Goal: Contribute content

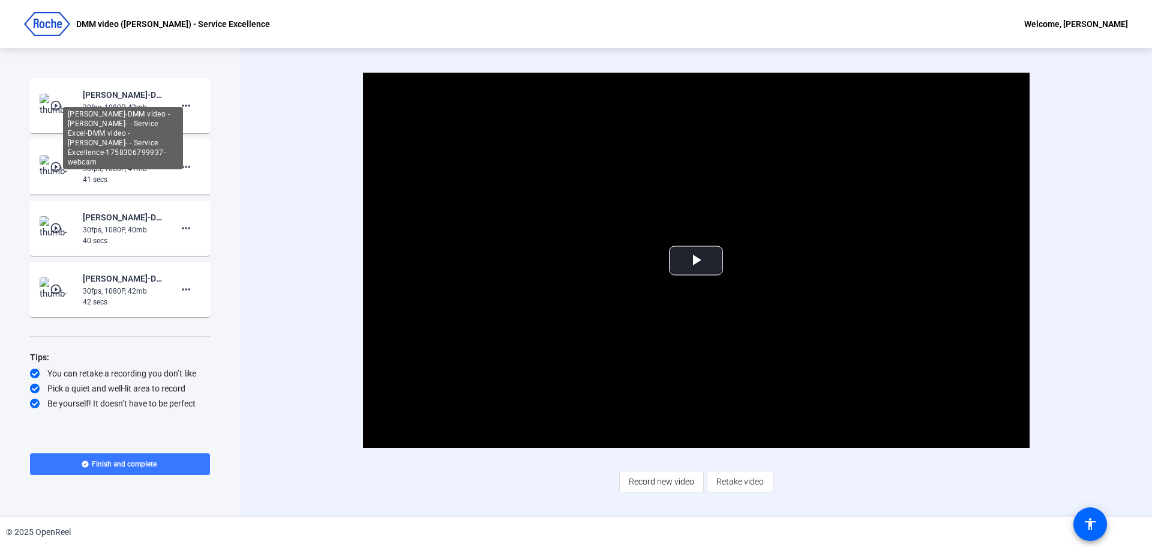
click at [89, 99] on div "[PERSON_NAME]-DMM video -[PERSON_NAME]- - Service Excel-DMM video -[PERSON_NAME…" at bounding box center [123, 95] width 80 height 14
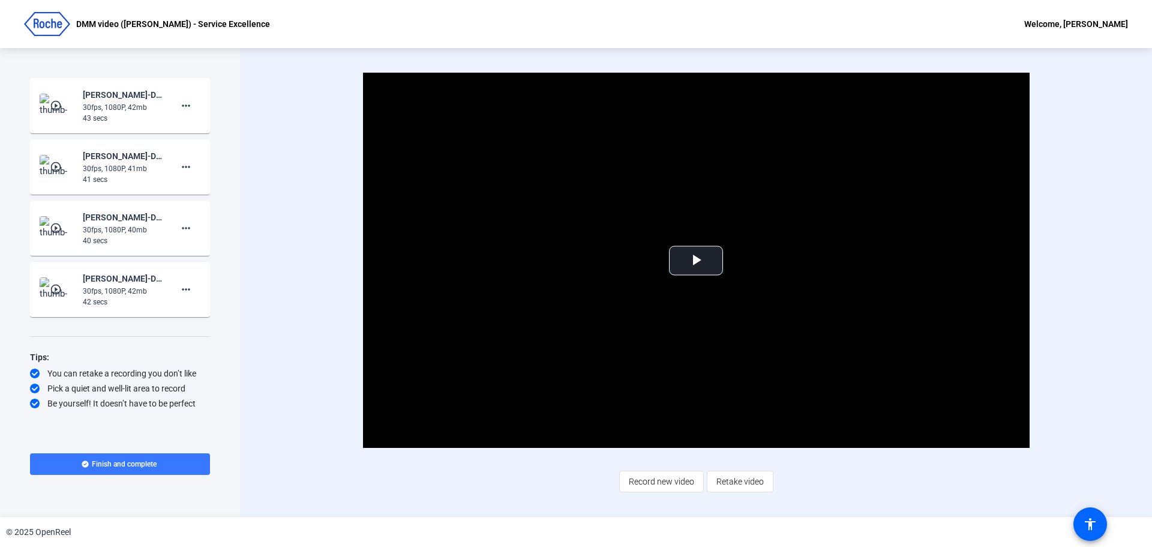
click at [61, 102] on mat-icon "play_circle_outline" at bounding box center [57, 106] width 14 height 12
click at [696, 261] on span "Video Player" at bounding box center [696, 261] width 0 height 0
click at [55, 290] on mat-icon "play_circle_outline" at bounding box center [57, 289] width 14 height 12
click at [696, 261] on span "Video Player" at bounding box center [696, 261] width 0 height 0
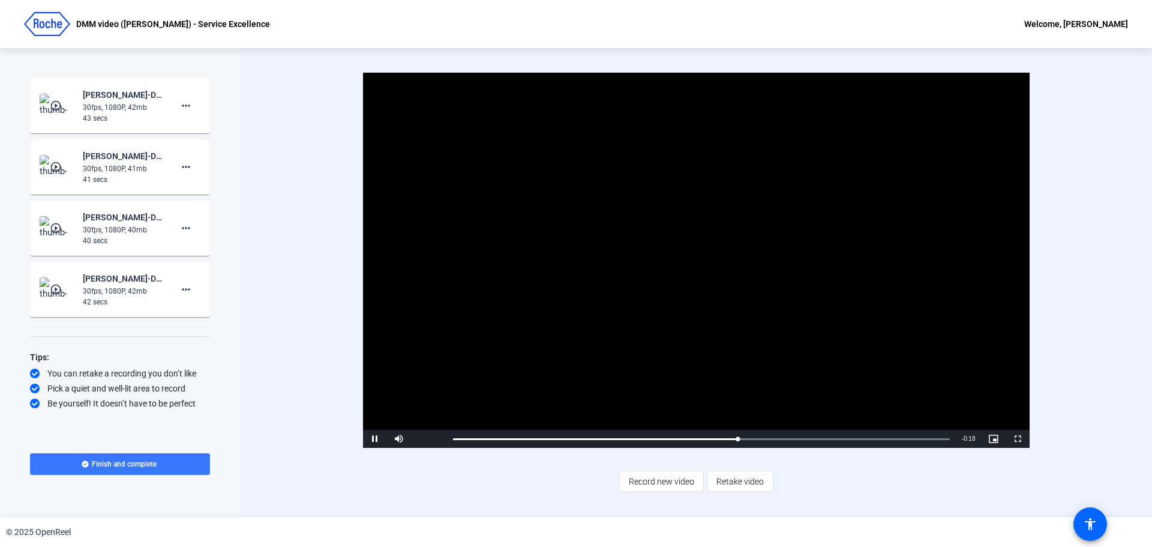
click at [63, 104] on mat-icon "play_circle_outline" at bounding box center [57, 106] width 14 height 12
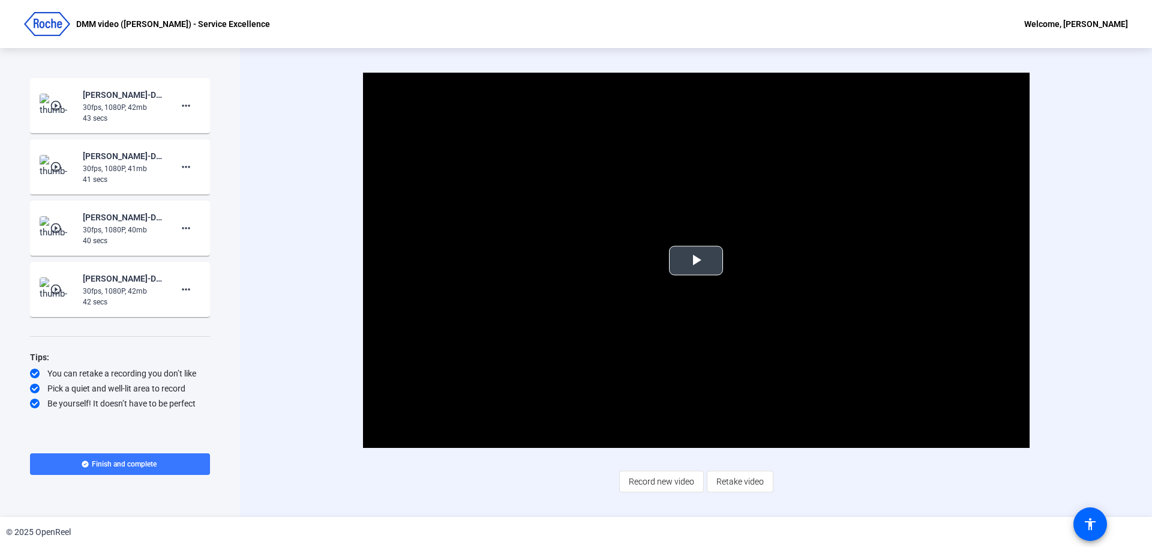
click at [696, 261] on span "Video Player" at bounding box center [696, 261] width 0 height 0
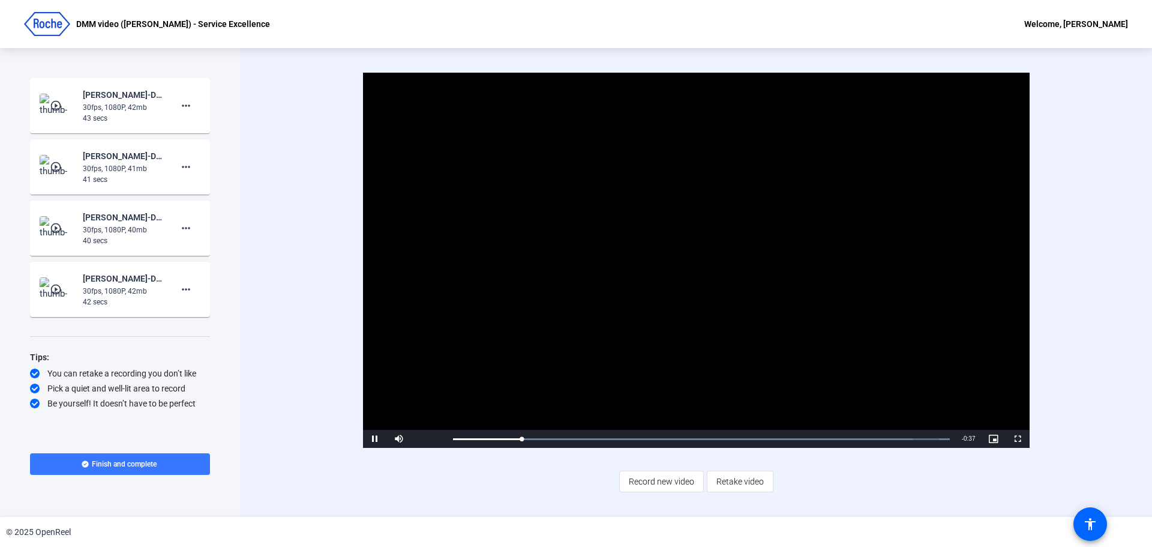
click at [51, 167] on mat-icon "play_circle_outline" at bounding box center [57, 167] width 14 height 12
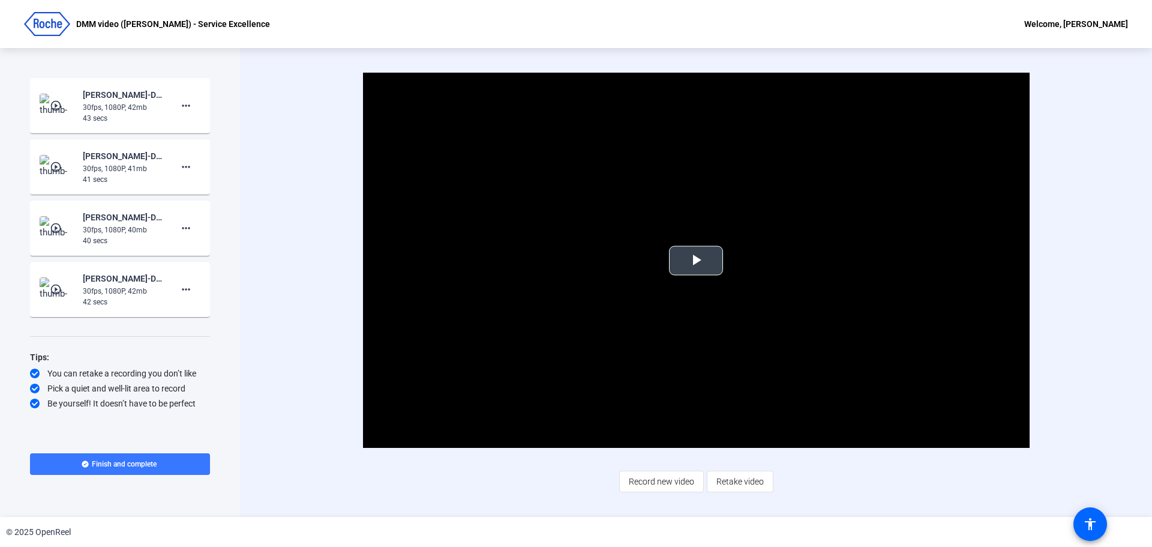
click at [696, 261] on span "Video Player" at bounding box center [696, 261] width 0 height 0
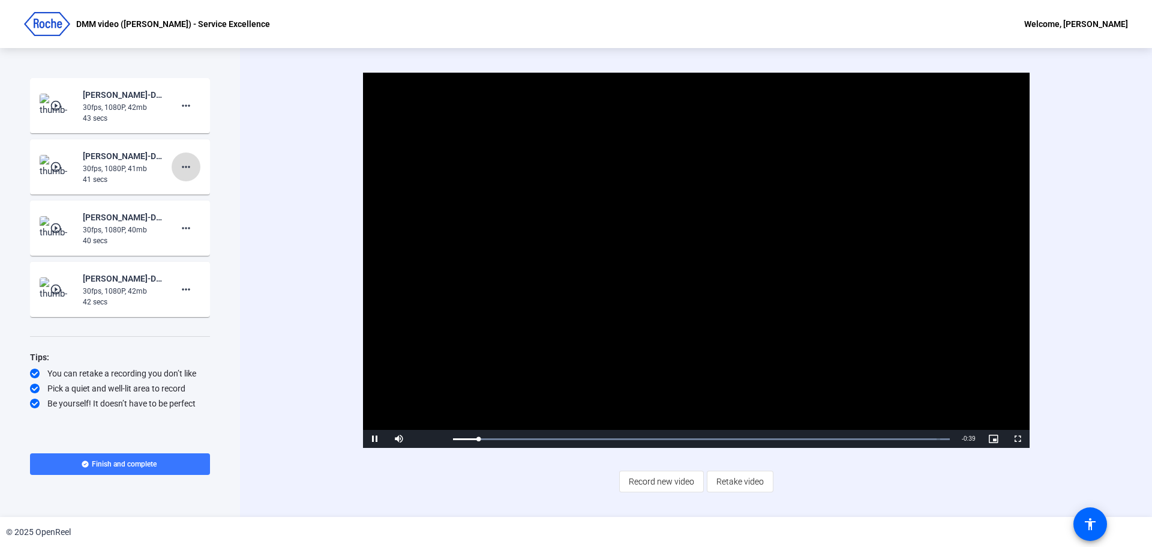
click at [189, 166] on mat-icon "more_horiz" at bounding box center [186, 167] width 14 height 14
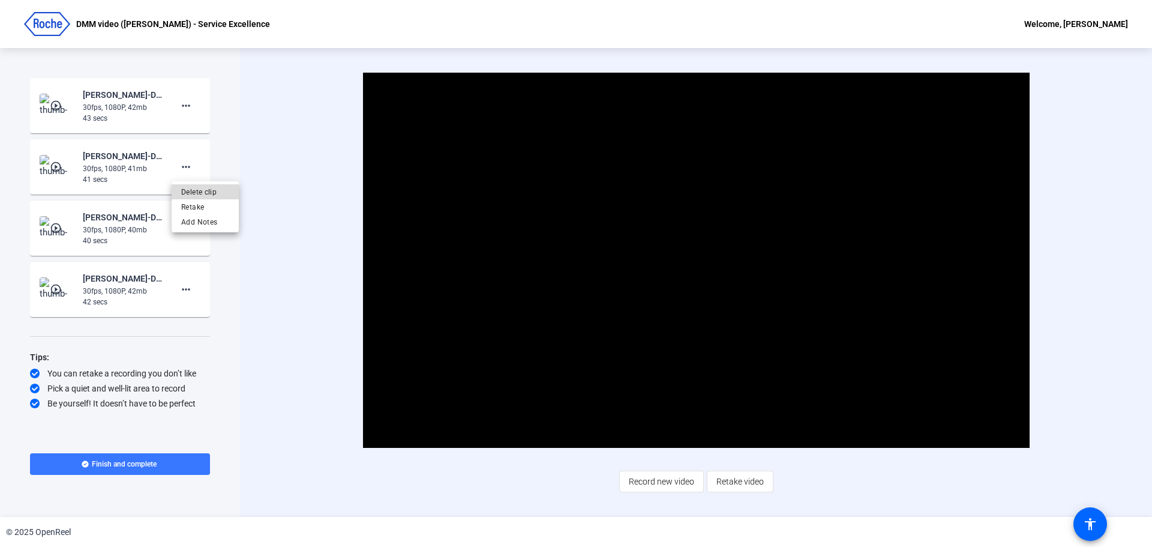
click at [200, 188] on span "Delete clip" at bounding box center [205, 192] width 48 height 14
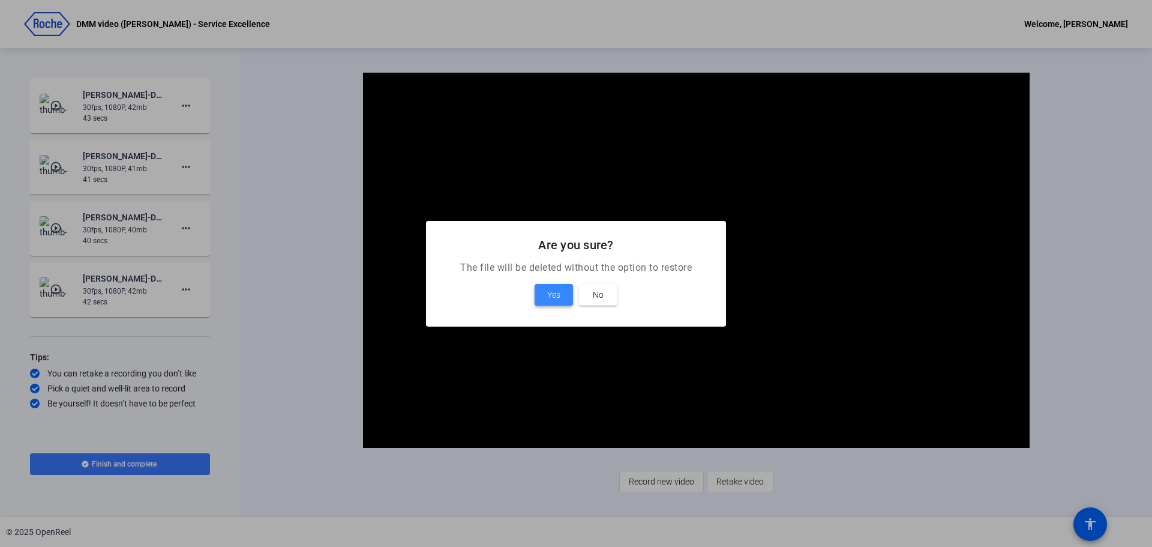
click at [552, 288] on span "Yes" at bounding box center [553, 295] width 13 height 14
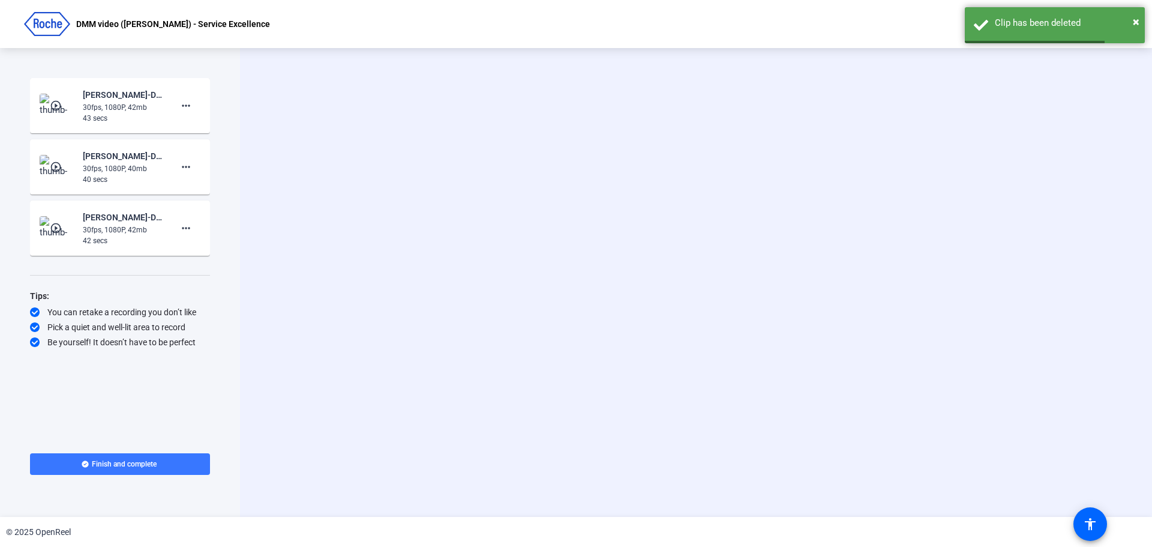
click at [119, 175] on div "40 secs" at bounding box center [123, 179] width 80 height 11
click at [62, 169] on mat-icon "play_circle_outline" at bounding box center [57, 167] width 14 height 12
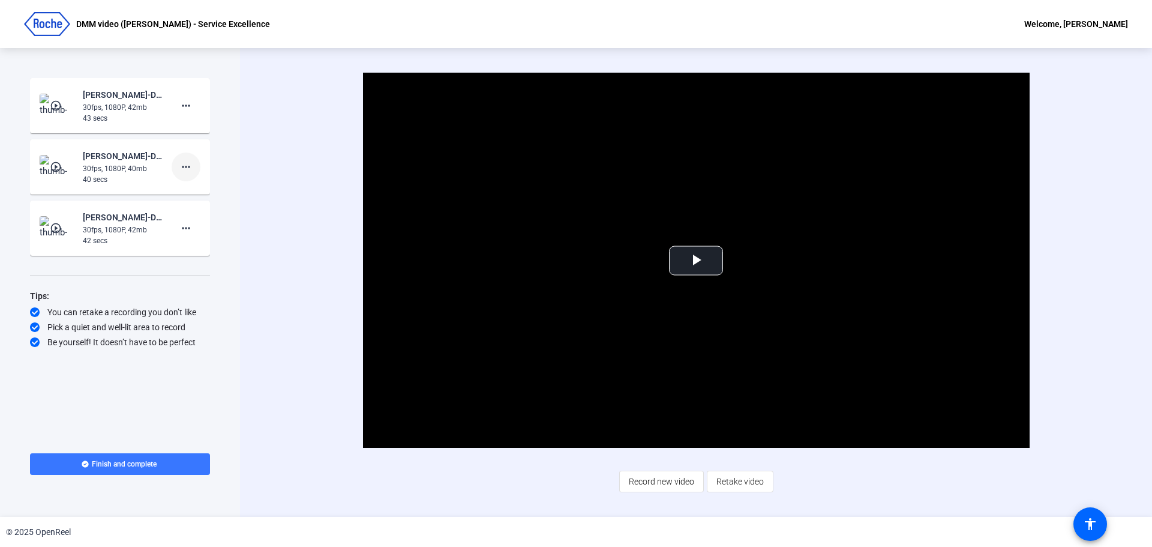
click at [188, 163] on mat-icon "more_horiz" at bounding box center [186, 167] width 14 height 14
drag, startPoint x: 188, startPoint y: 163, endPoint x: 182, endPoint y: 195, distance: 33.0
click at [182, 195] on button "Delete clip" at bounding box center [205, 191] width 67 height 15
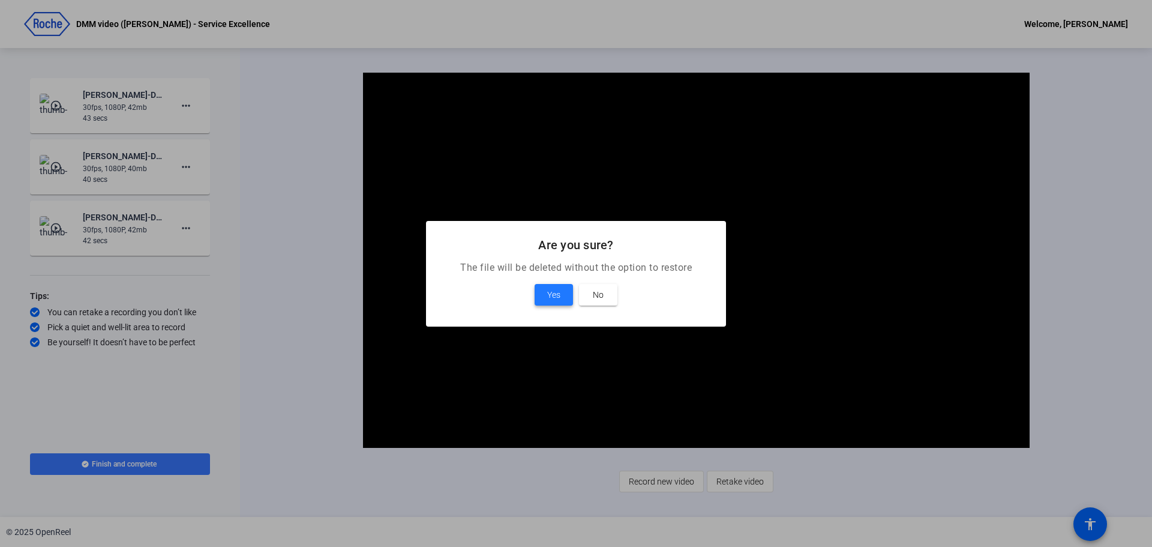
click at [550, 296] on span "Yes" at bounding box center [553, 295] width 13 height 14
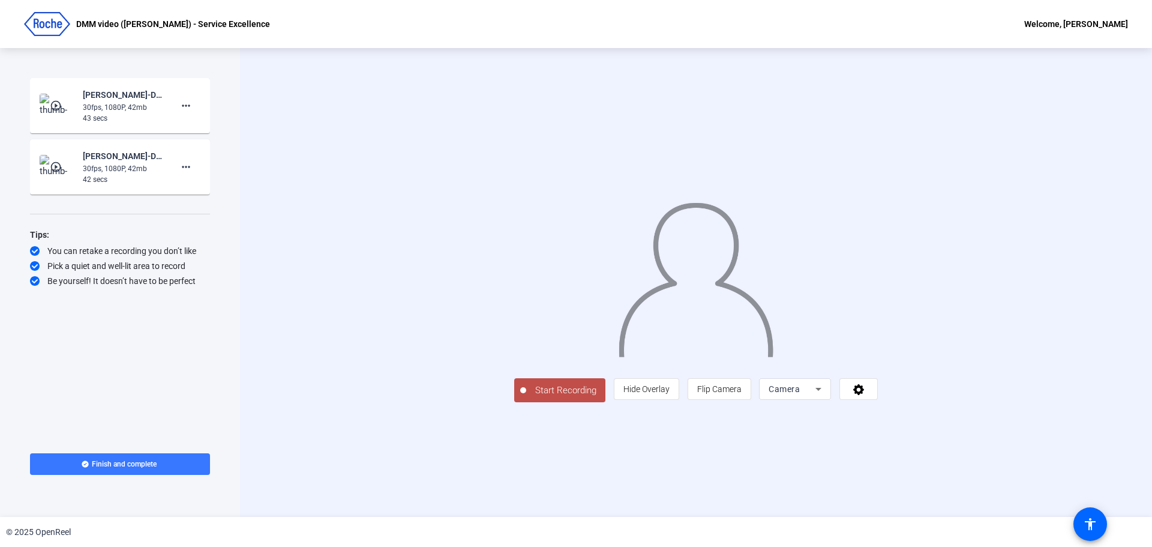
click at [97, 169] on div "30fps, 1080P, 42mb" at bounding box center [123, 168] width 80 height 11
click at [70, 166] on img at bounding box center [57, 167] width 35 height 24
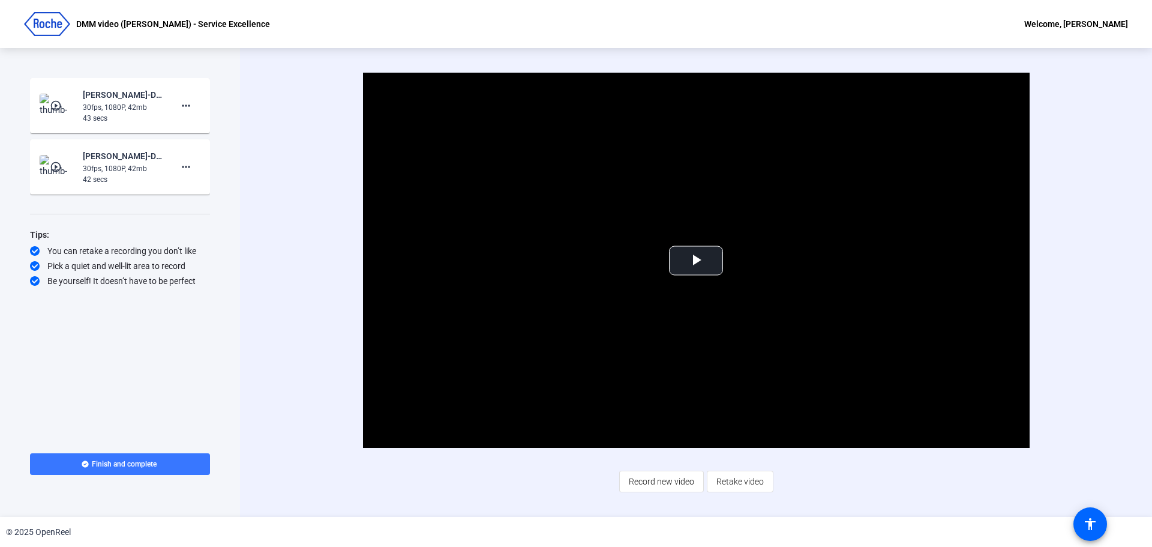
click at [70, 113] on img at bounding box center [57, 106] width 35 height 24
click at [68, 162] on img at bounding box center [57, 167] width 35 height 24
click at [192, 167] on mat-icon "more_horiz" at bounding box center [186, 167] width 14 height 14
click at [211, 193] on span "Delete clip" at bounding box center [205, 192] width 48 height 14
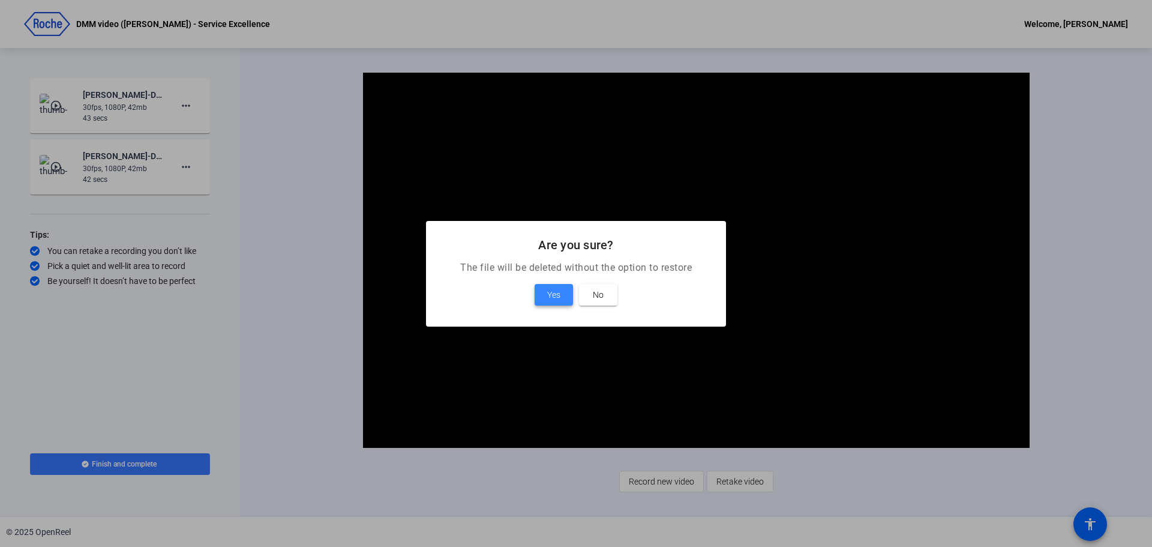
click at [549, 297] on span "Yes" at bounding box center [553, 295] width 13 height 14
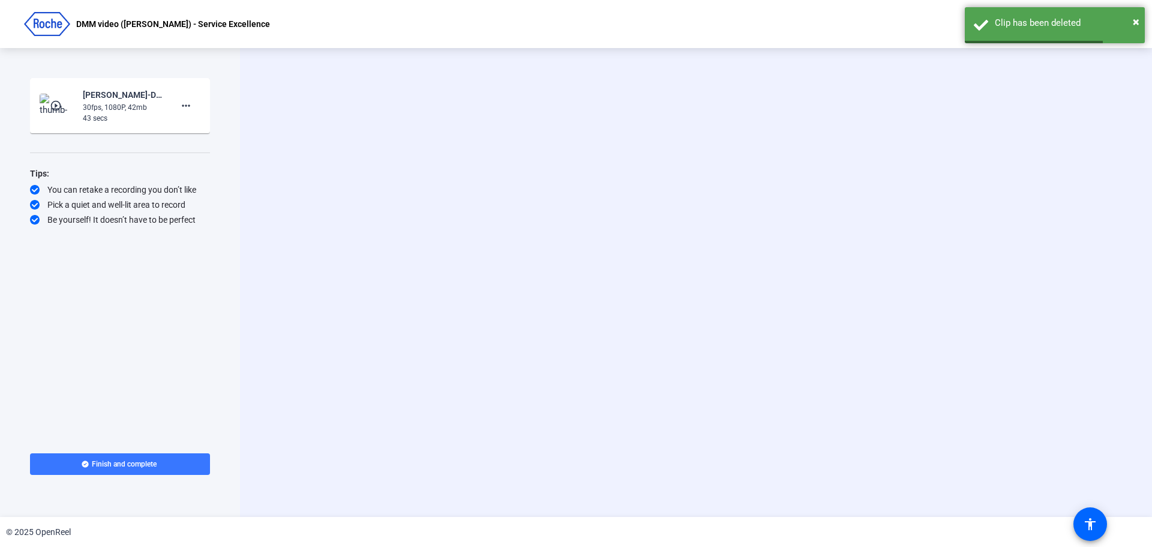
click at [55, 109] on mat-icon "play_circle_outline" at bounding box center [57, 106] width 14 height 12
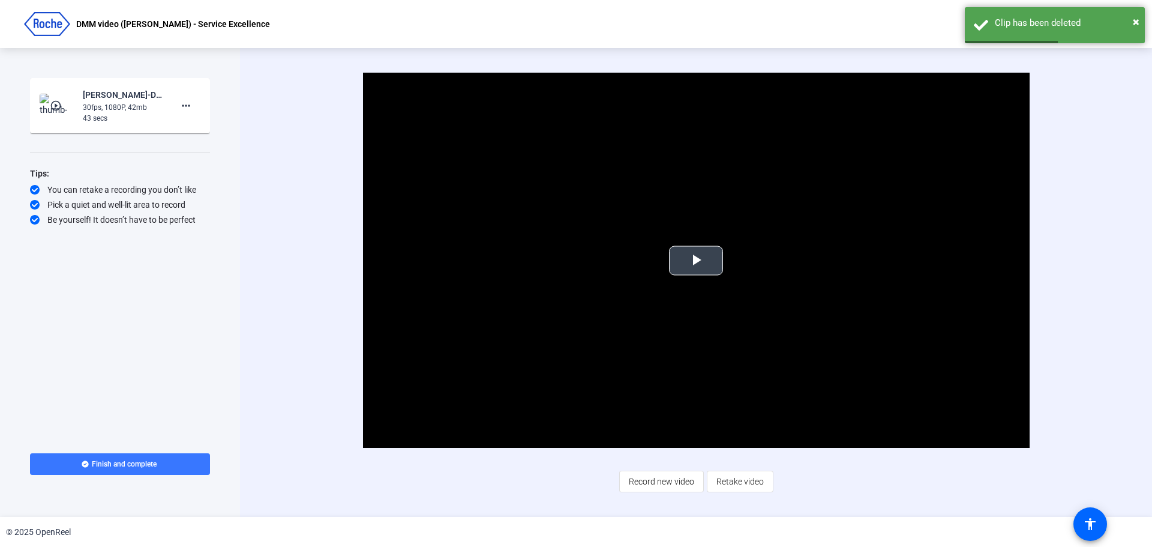
click at [696, 261] on span "Video Player" at bounding box center [696, 261] width 0 height 0
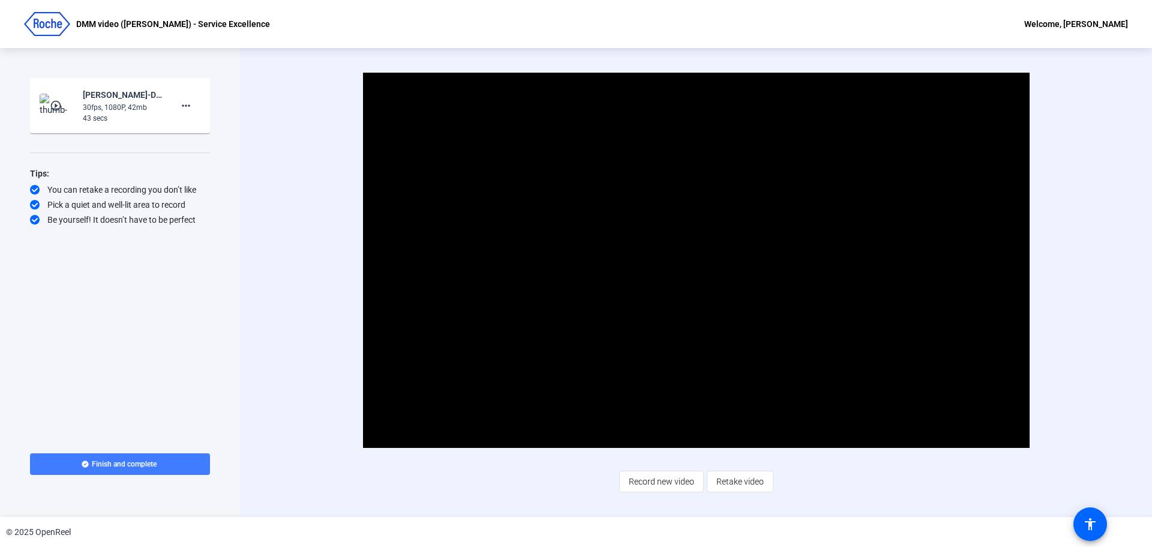
click at [151, 465] on span "Finish and complete" at bounding box center [124, 464] width 65 height 10
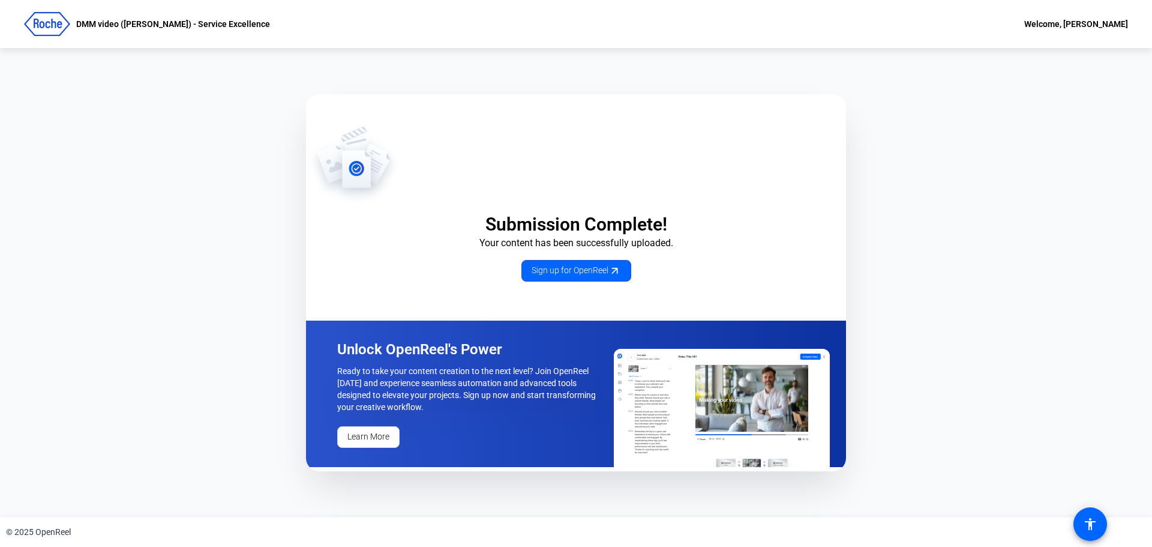
click at [179, 238] on div "Submission Complete! Your content has been successfully uploaded. Sign up for O…" at bounding box center [576, 282] width 1152 height 469
